Goal: Check status: Check status

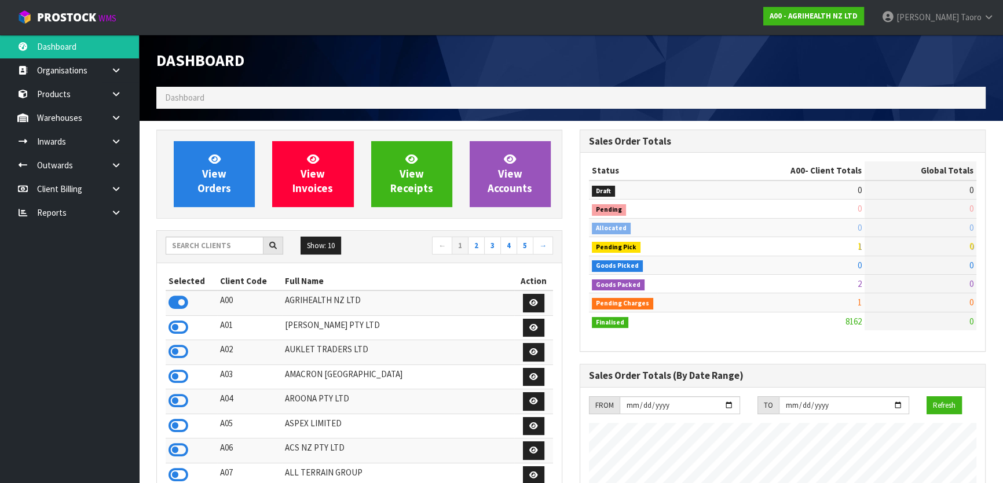
scroll to position [875, 423]
click at [243, 246] on input "text" at bounding box center [215, 246] width 98 height 18
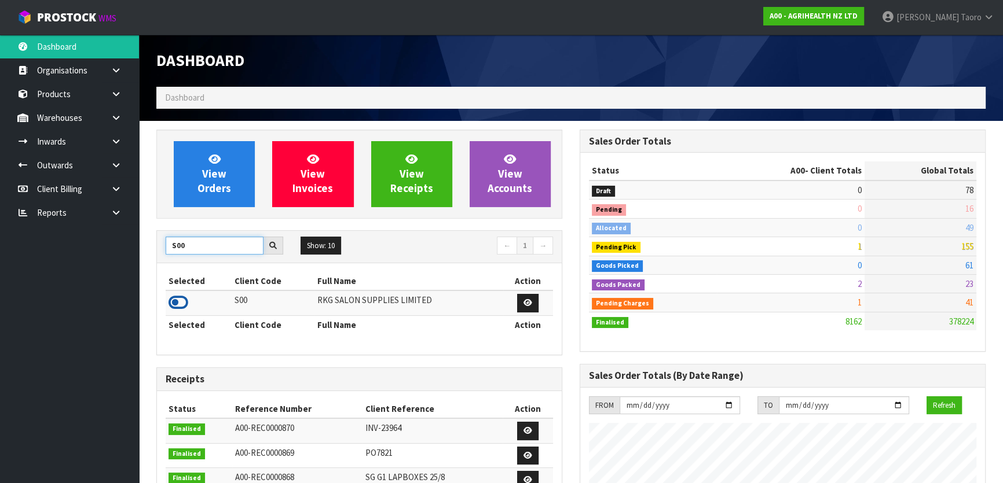
type input "S00"
click at [181, 301] on icon at bounding box center [178, 302] width 20 height 17
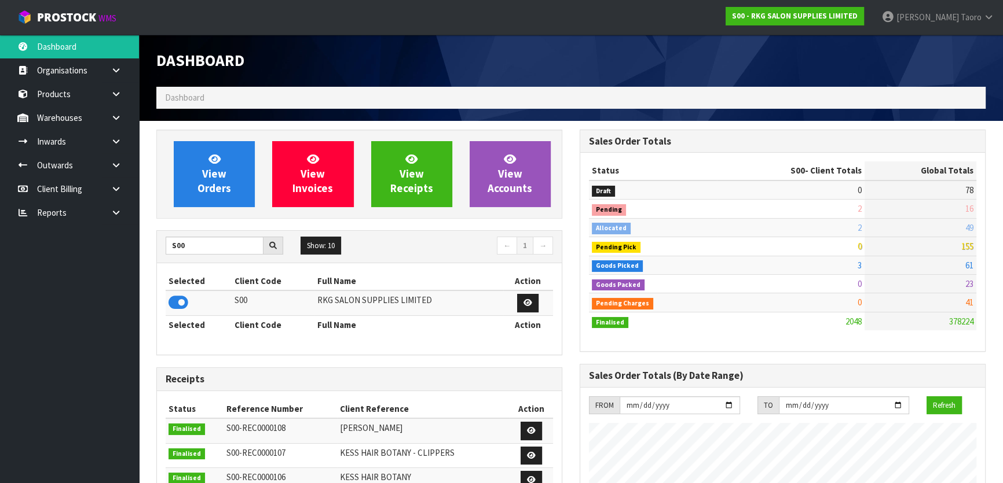
scroll to position [912, 423]
click at [505, 220] on div "View Orders View Invoices View Receipts View Accounts S00 Show: 10 5 10 25 50 ←…" at bounding box center [359, 466] width 423 height 672
drag, startPoint x: 198, startPoint y: 249, endPoint x: 170, endPoint y: 252, distance: 27.9
click at [170, 252] on input "S00" at bounding box center [215, 246] width 98 height 18
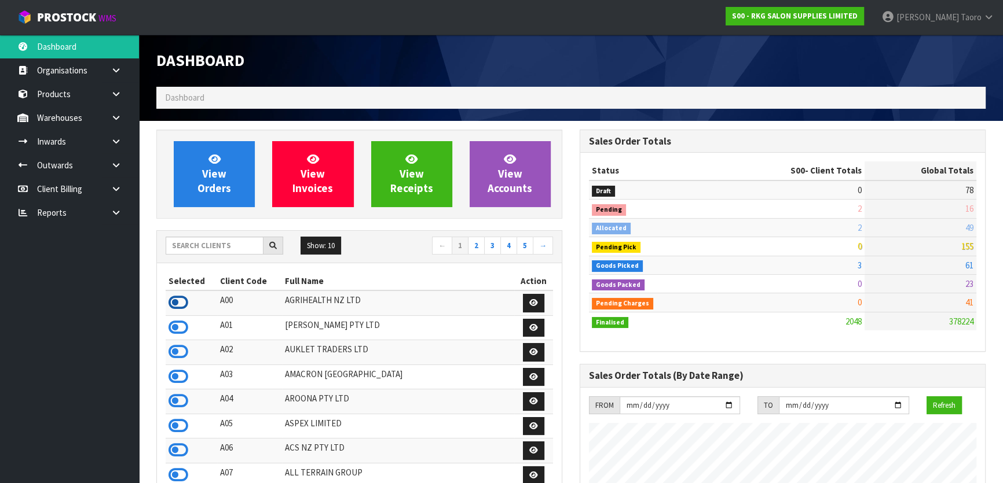
click at [174, 298] on icon at bounding box center [178, 302] width 20 height 17
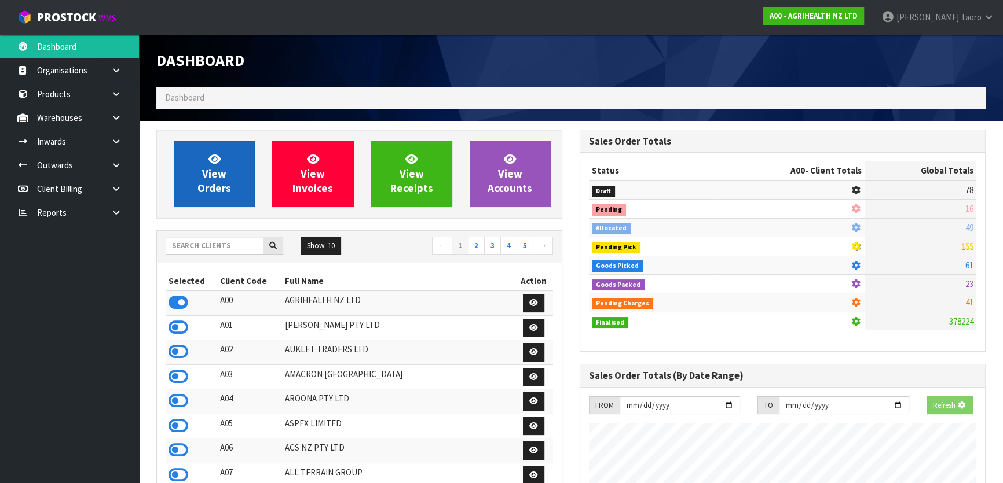
scroll to position [875, 423]
click at [232, 167] on link "View Orders" at bounding box center [214, 174] width 81 height 66
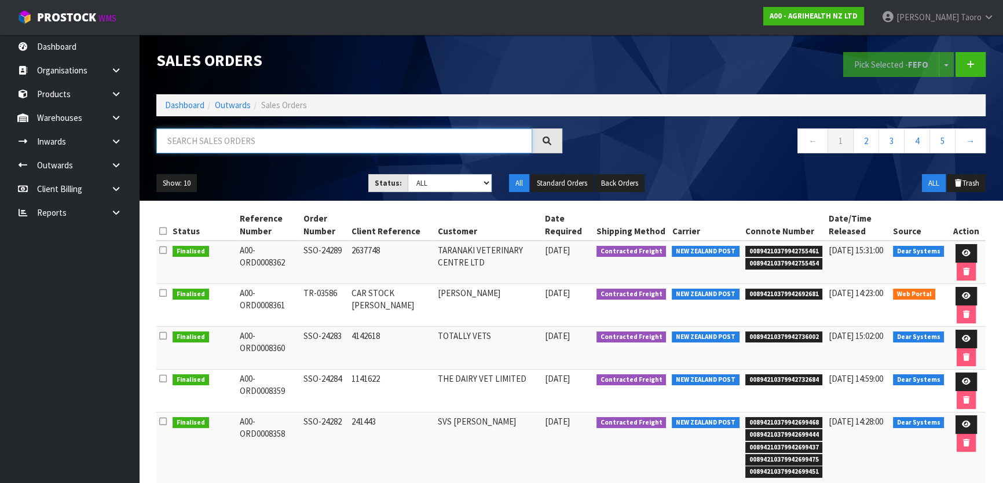
click at [264, 141] on input "text" at bounding box center [344, 141] width 376 height 25
type input "8352"
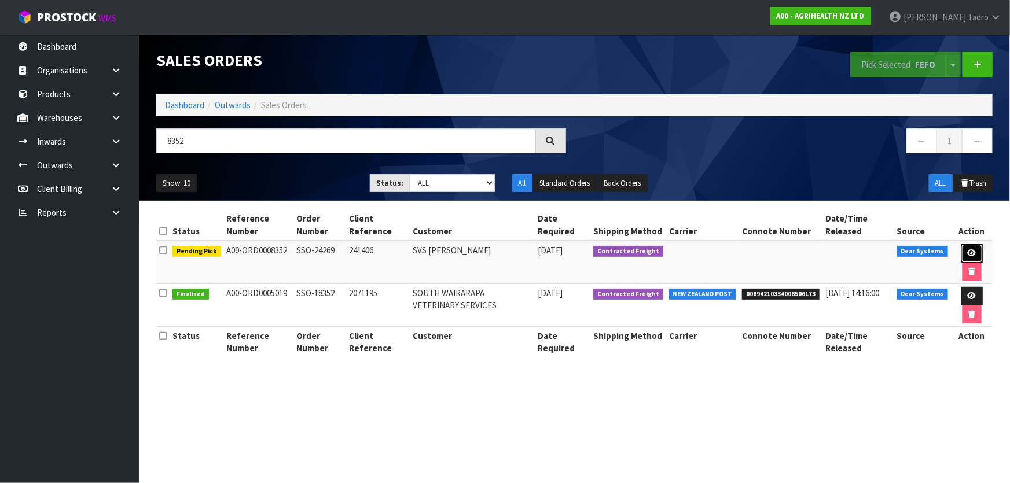
click at [976, 249] on link at bounding box center [972, 253] width 21 height 19
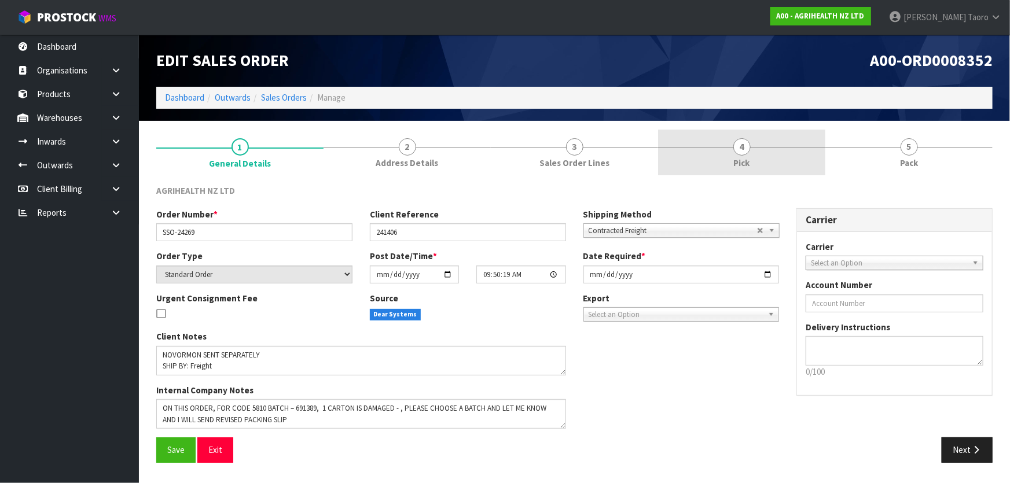
click at [702, 160] on link "4 Pick" at bounding box center [741, 153] width 167 height 46
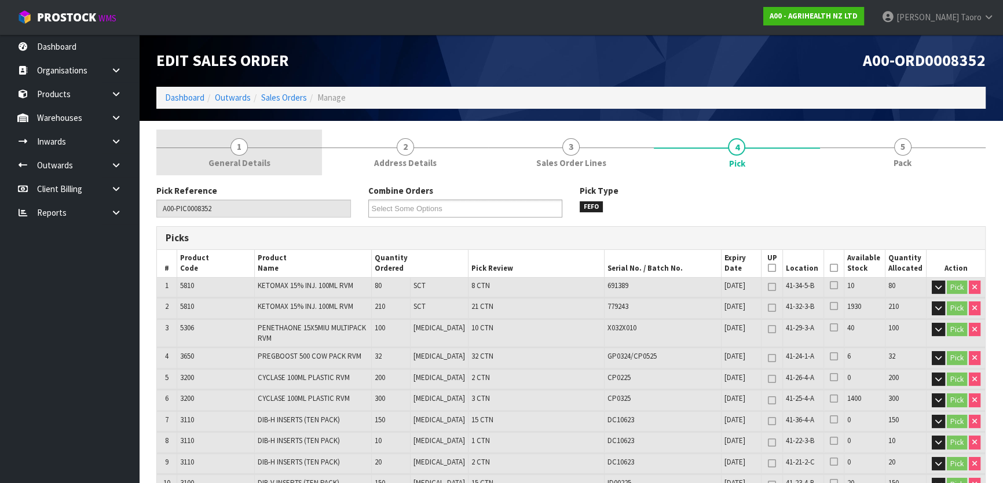
click at [298, 162] on link "1 General Details" at bounding box center [239, 153] width 166 height 46
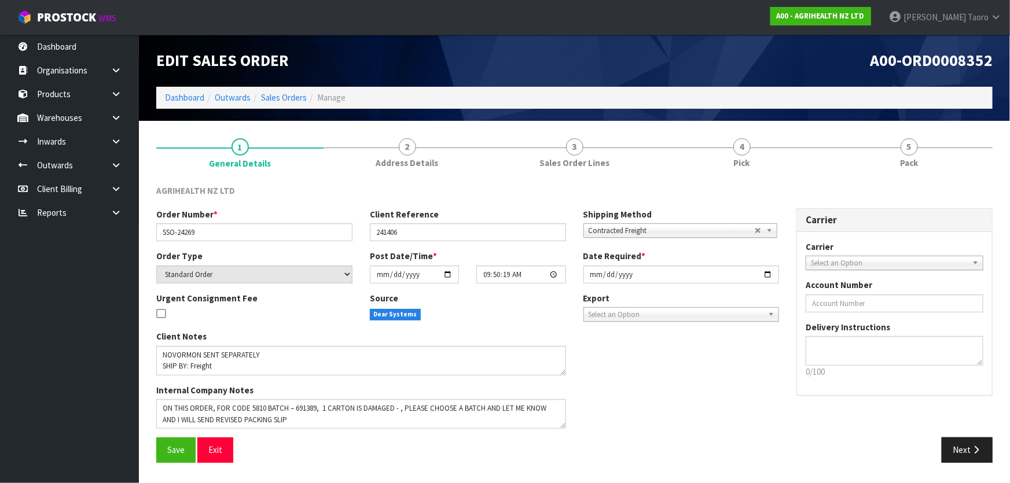
click at [496, 214] on div "Client Reference 241406" at bounding box center [468, 224] width 214 height 33
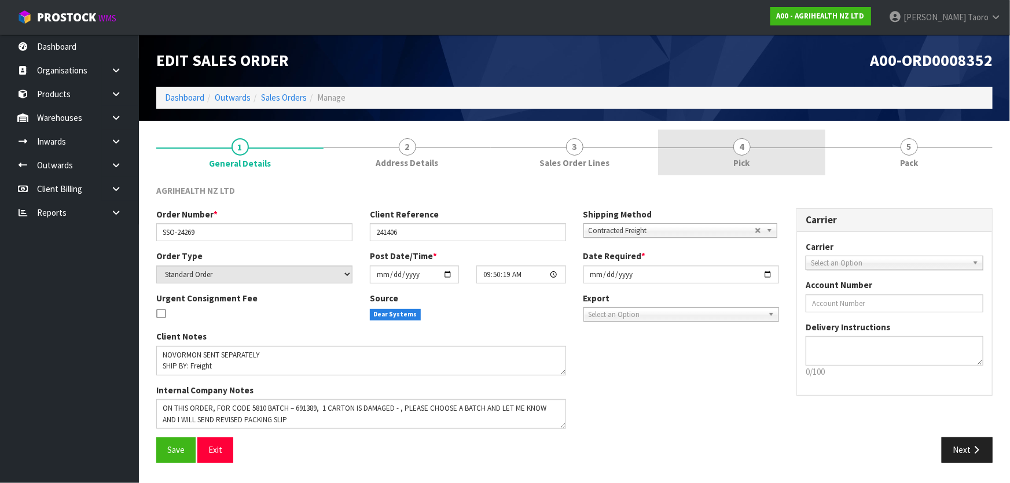
click at [780, 155] on link "4 Pick" at bounding box center [741, 153] width 167 height 46
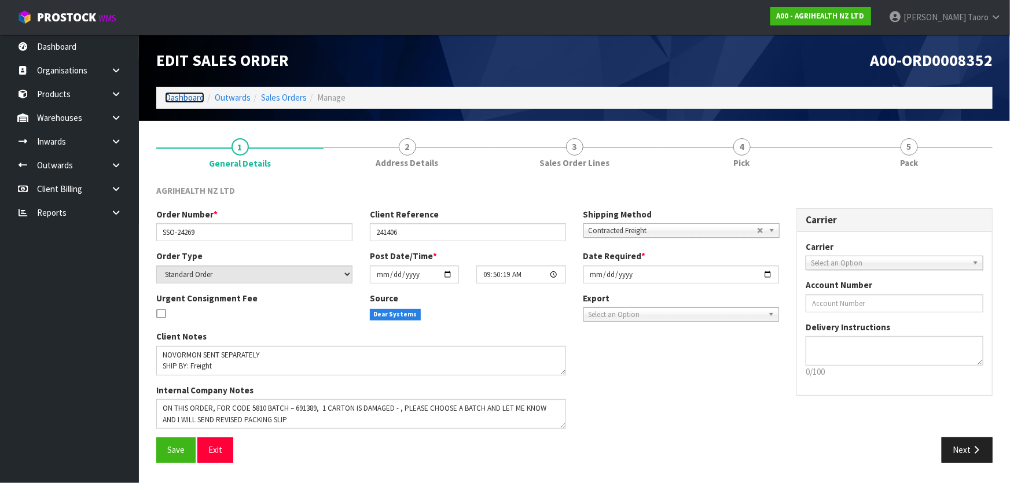
click at [184, 98] on link "Dashboard" at bounding box center [184, 97] width 39 height 11
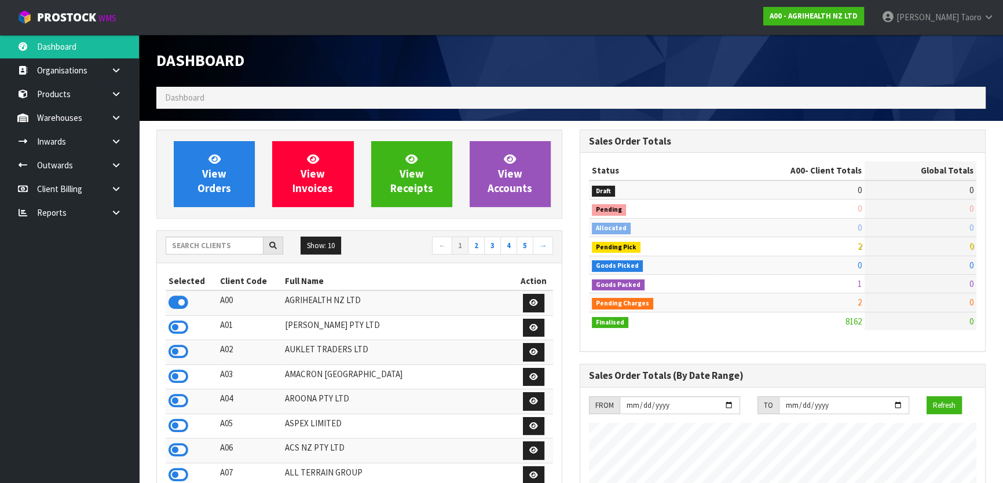
scroll to position [875, 423]
click at [386, 40] on div "Dashboard" at bounding box center [359, 61] width 423 height 52
click at [786, 61] on div "Dashboard" at bounding box center [571, 61] width 846 height 52
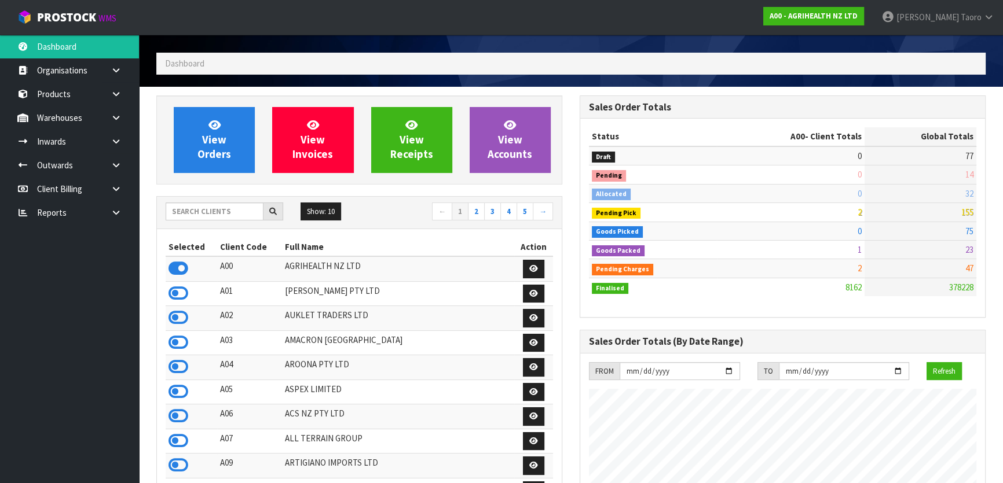
scroll to position [0, 0]
